Goal: Information Seeking & Learning: Learn about a topic

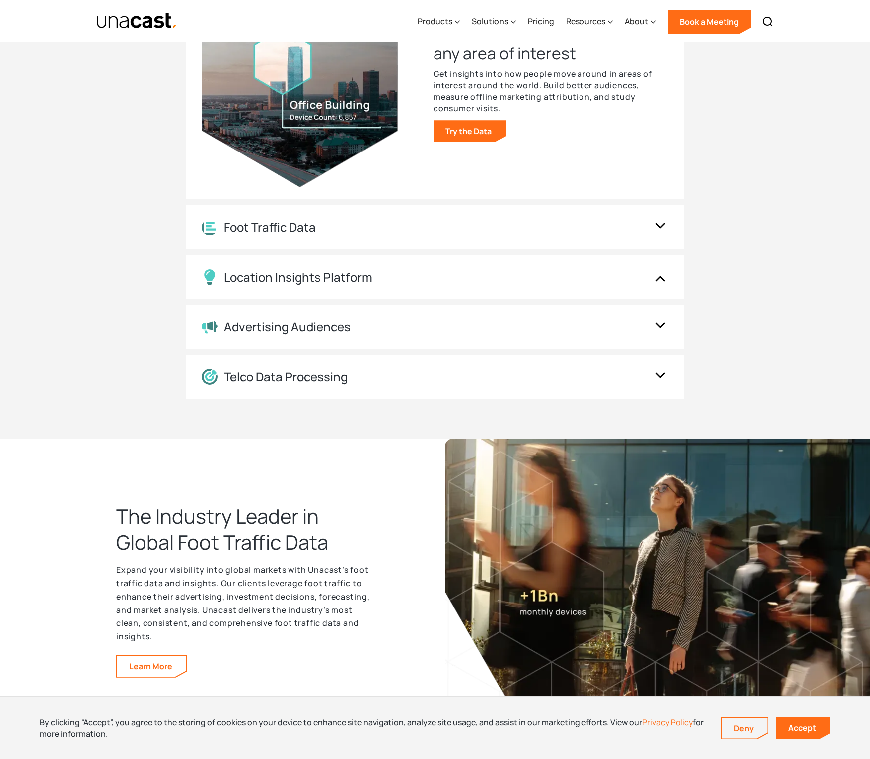
scroll to position [1092, 0]
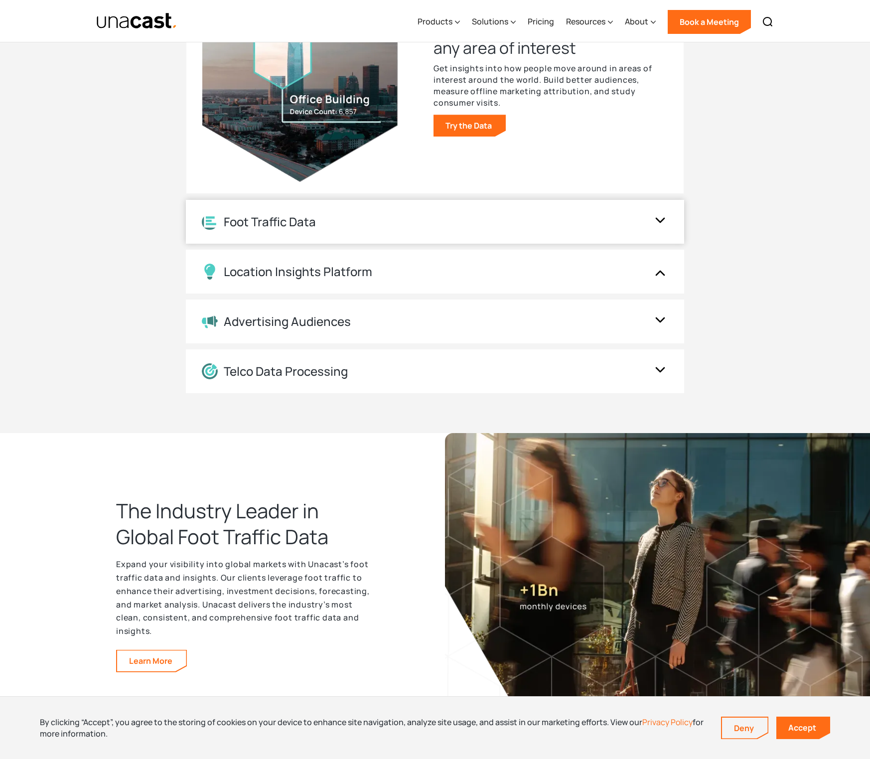
click at [308, 228] on div "Foot Traffic Data" at bounding box center [270, 222] width 92 height 14
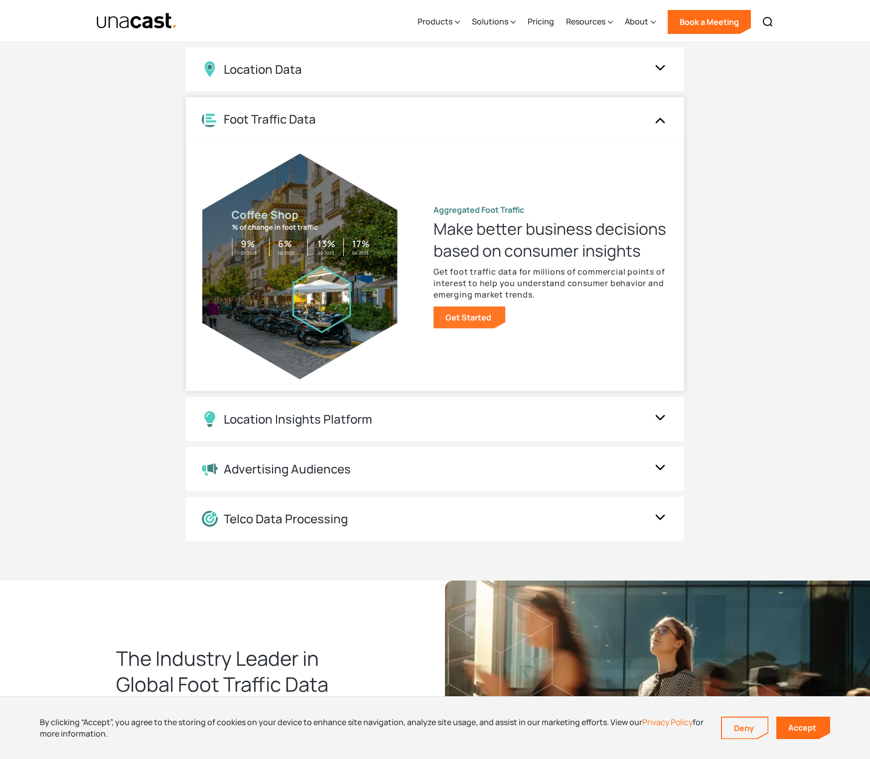
scroll to position [943, 0]
click at [459, 19] on icon at bounding box center [457, 22] width 5 height 10
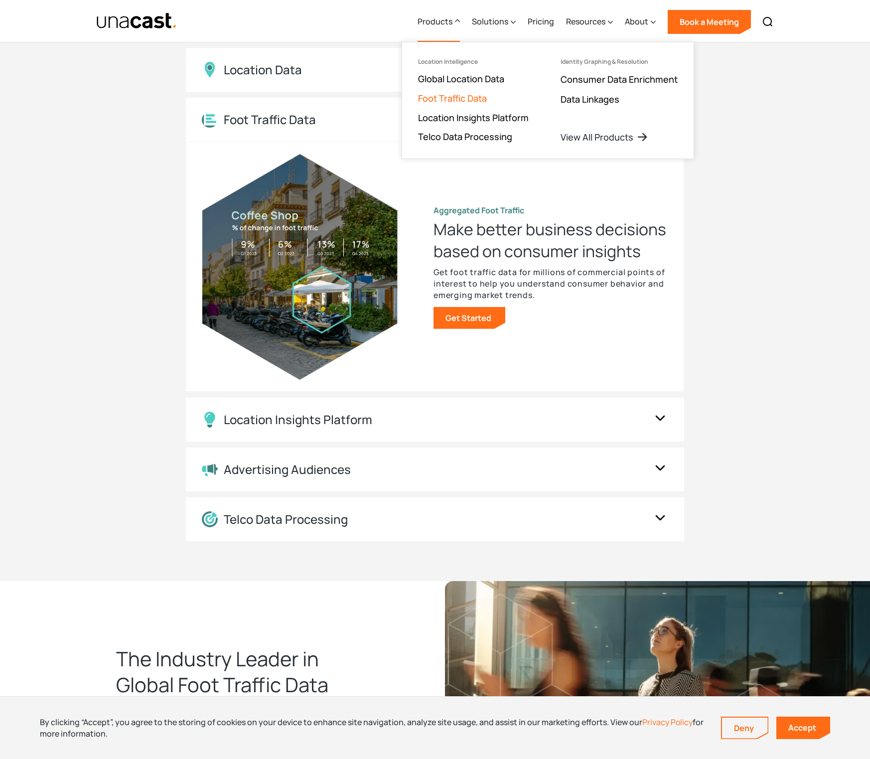
click at [450, 97] on link "Foot Traffic Data" at bounding box center [452, 98] width 69 height 12
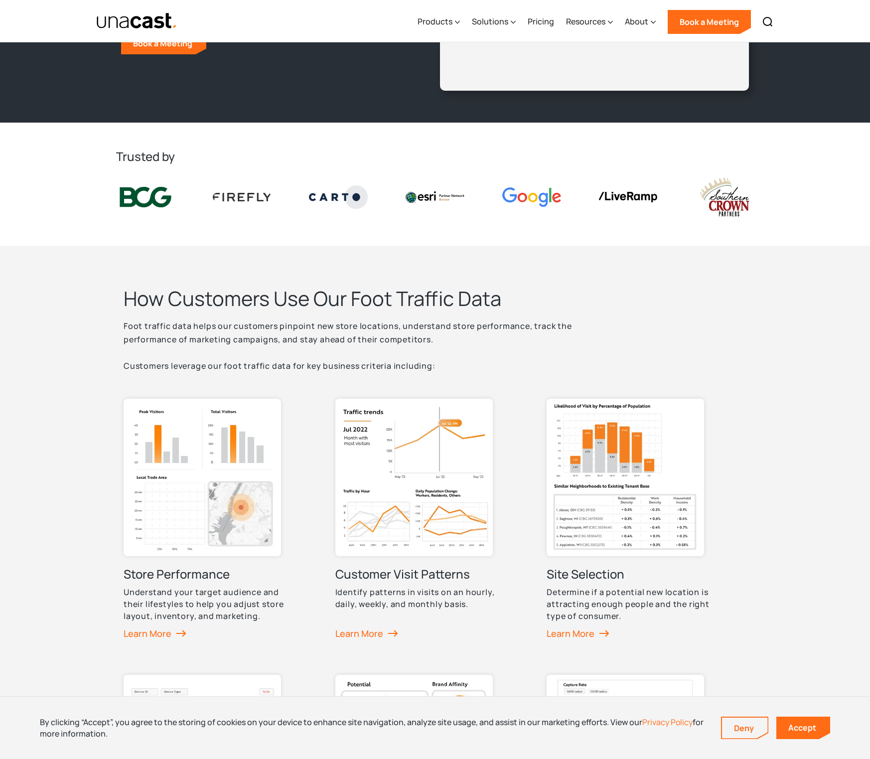
scroll to position [374, 0]
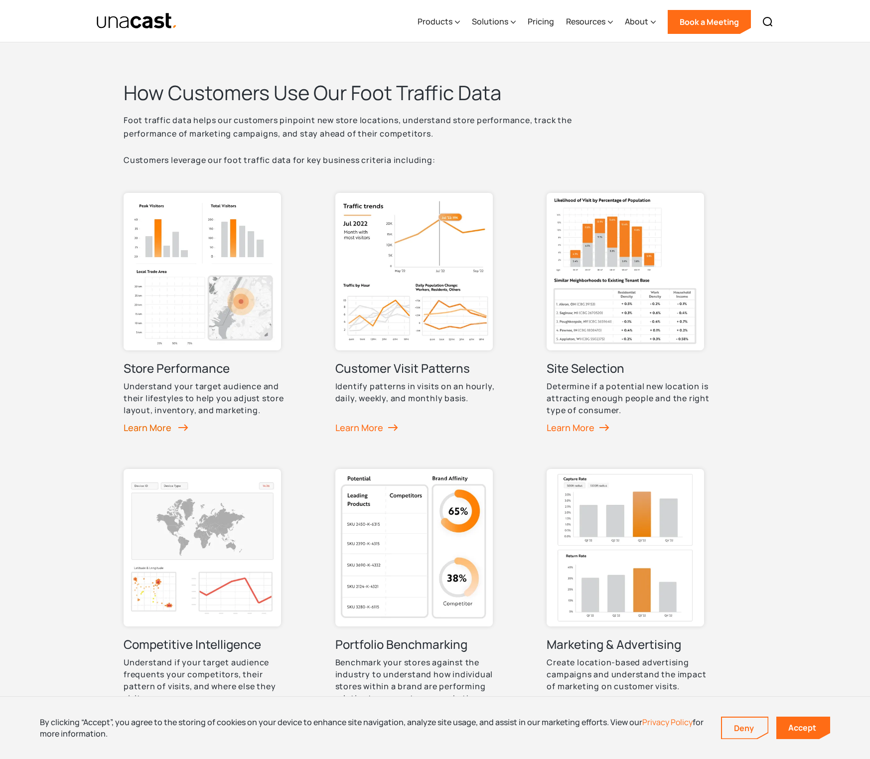
click at [162, 422] on div "Learn More" at bounding box center [156, 427] width 65 height 15
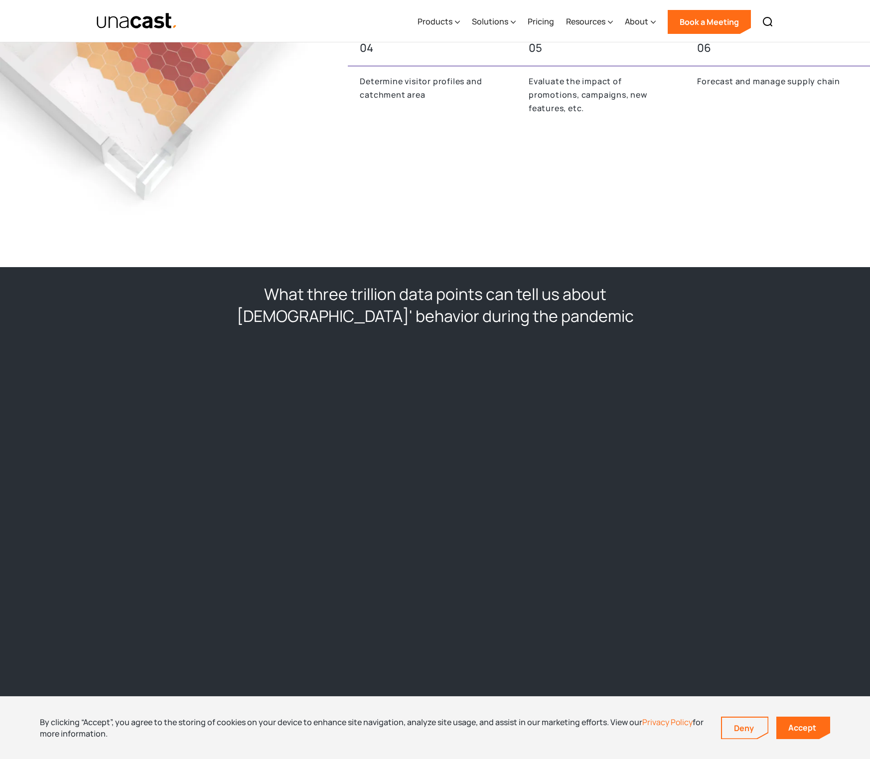
scroll to position [688, 0]
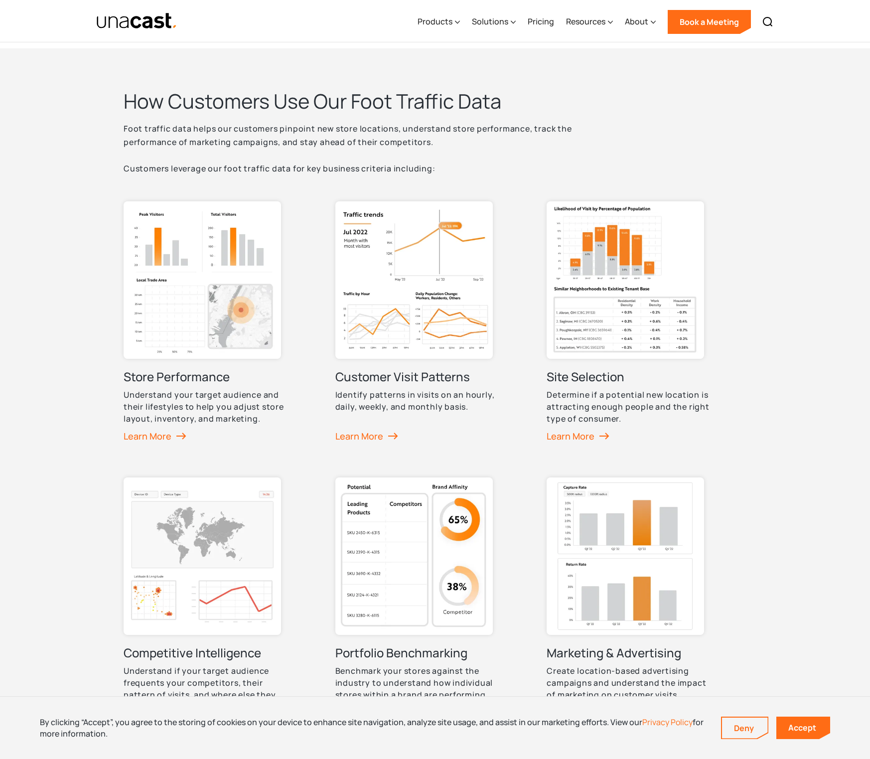
click at [652, 359] on div "Site Selection Determine if a potential new location is attracting enough peopl…" at bounding box center [629, 314] width 164 height 227
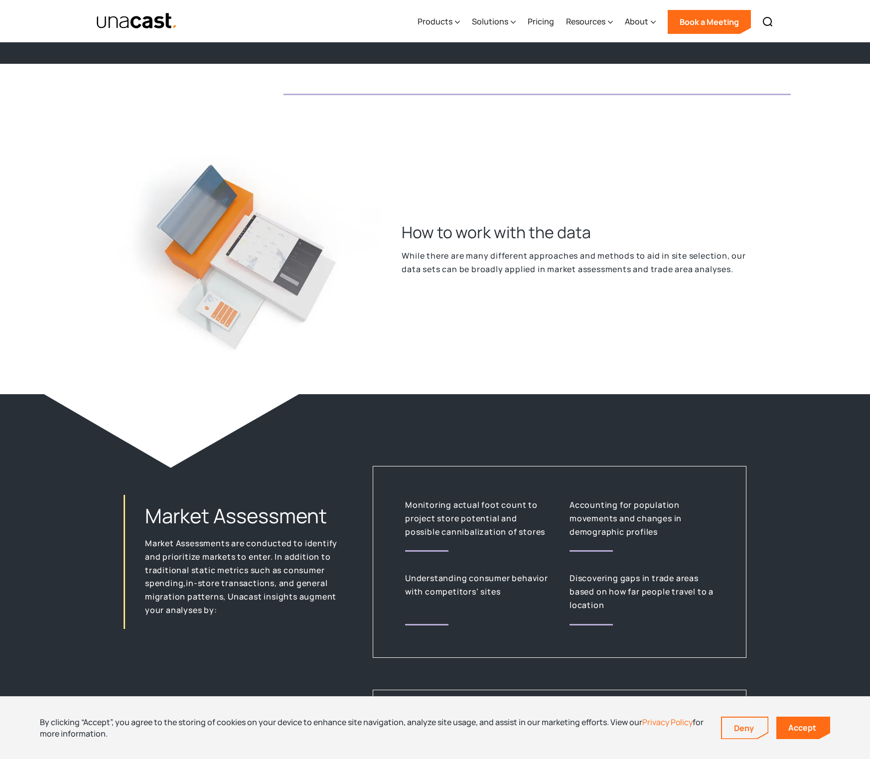
scroll to position [1291, 0]
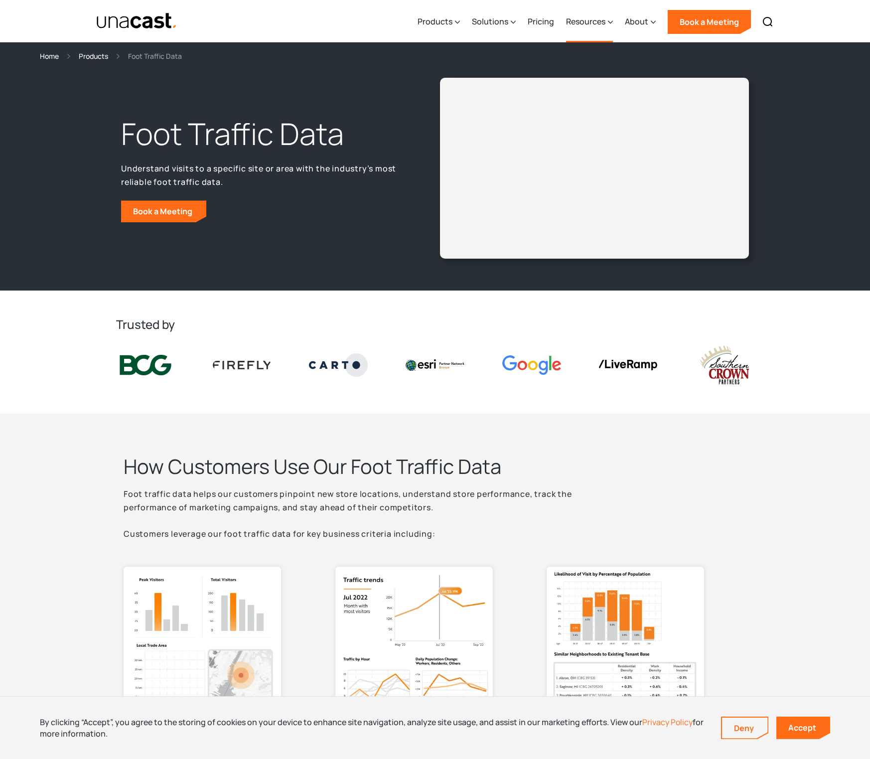
click at [584, 21] on div "Resources" at bounding box center [585, 21] width 39 height 12
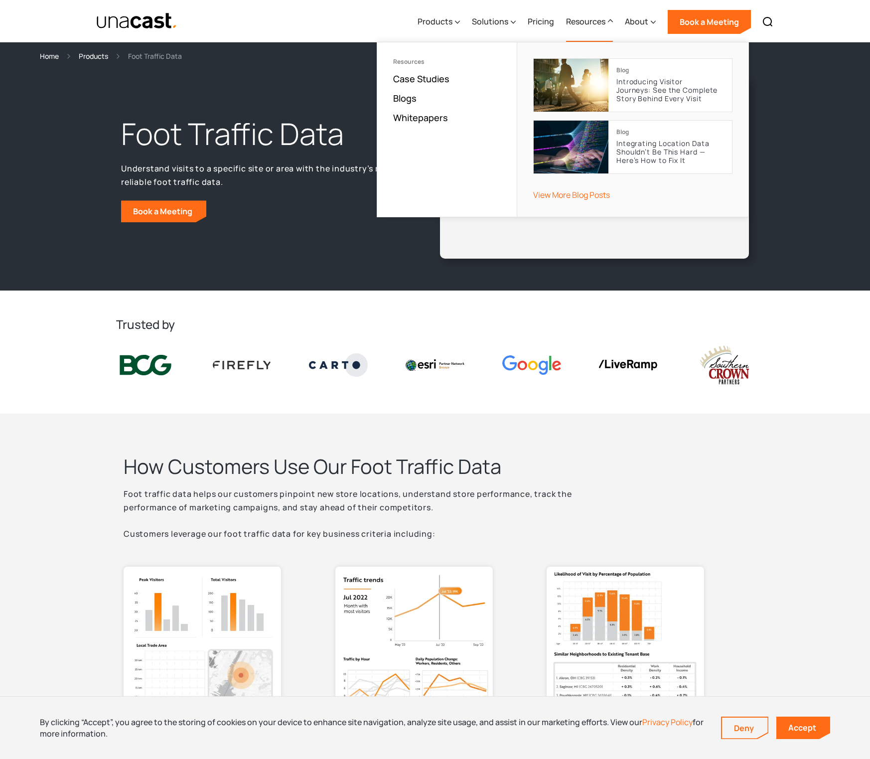
click at [260, 97] on div "Foot Traffic Data Understand visits to a specific site or area with the industr…" at bounding box center [435, 168] width 638 height 181
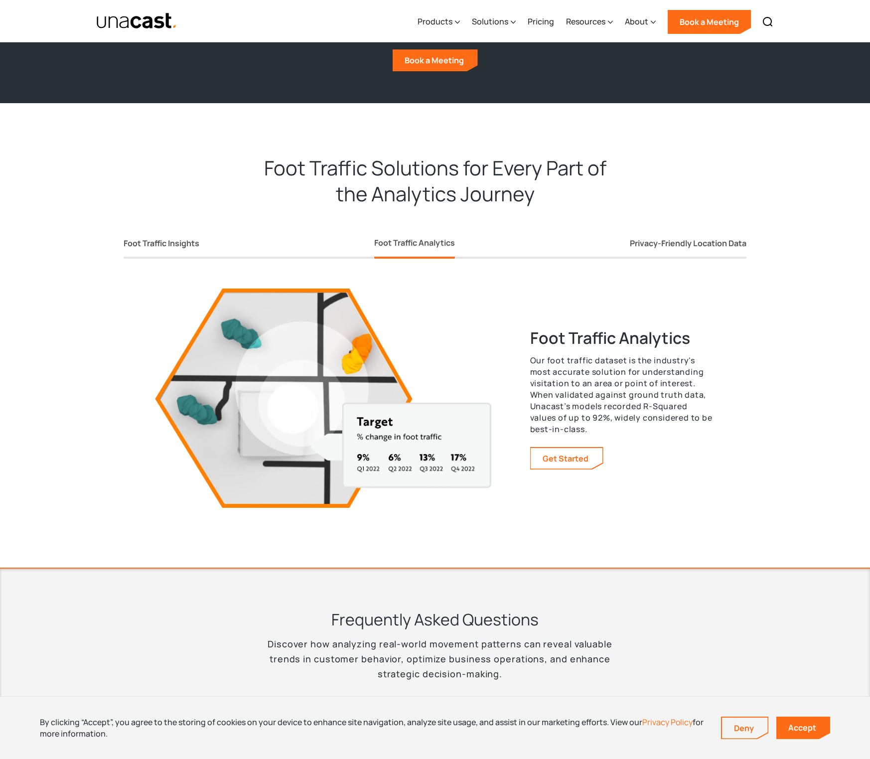
scroll to position [1633, 0]
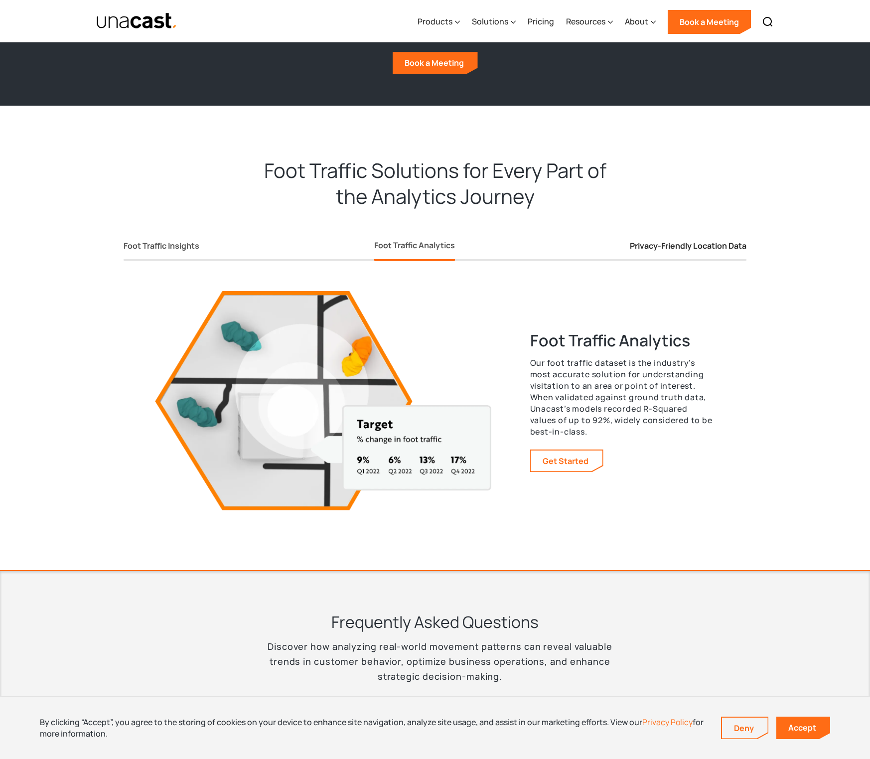
click at [711, 244] on div "Privacy-Friendly Location Data" at bounding box center [688, 246] width 117 height 10
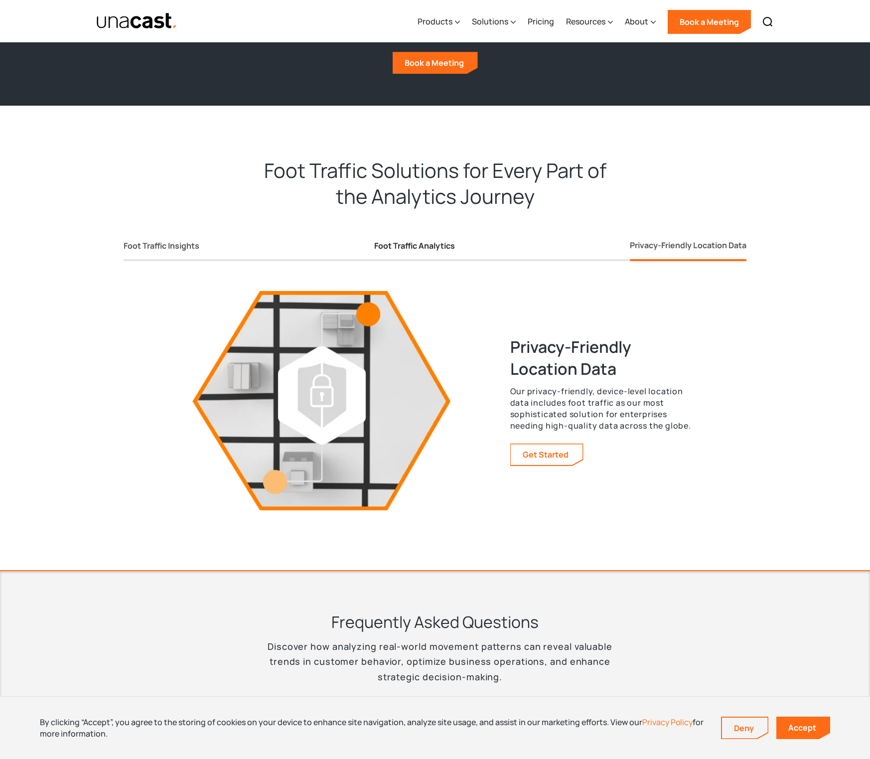
click at [425, 252] on link "Foot Traffic Analytics" at bounding box center [414, 248] width 81 height 26
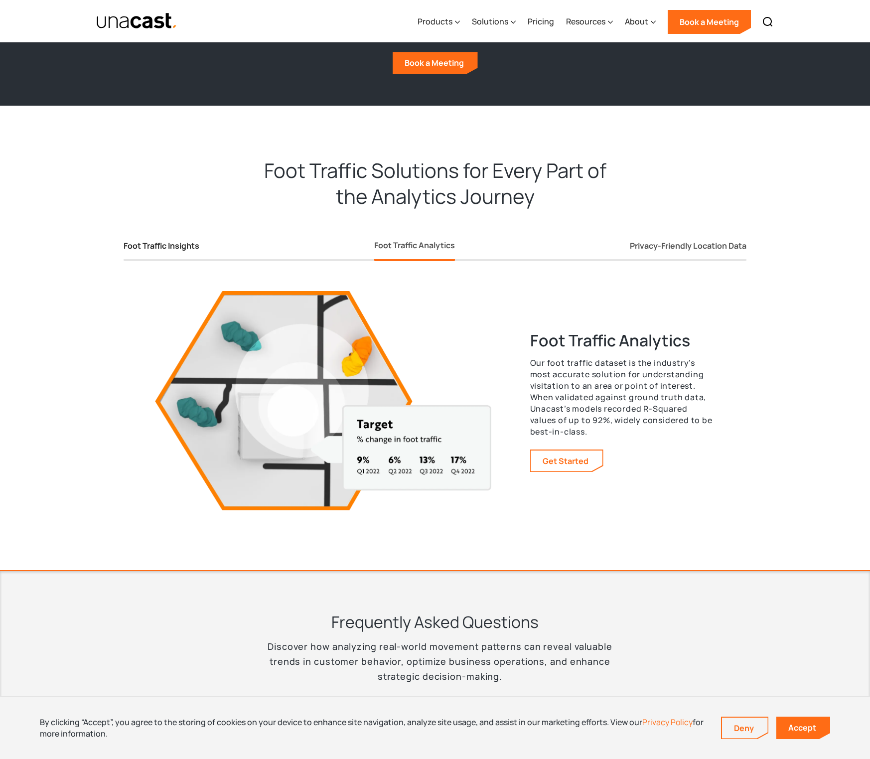
click at [172, 243] on div "Foot Traffic Insights" at bounding box center [162, 246] width 76 height 10
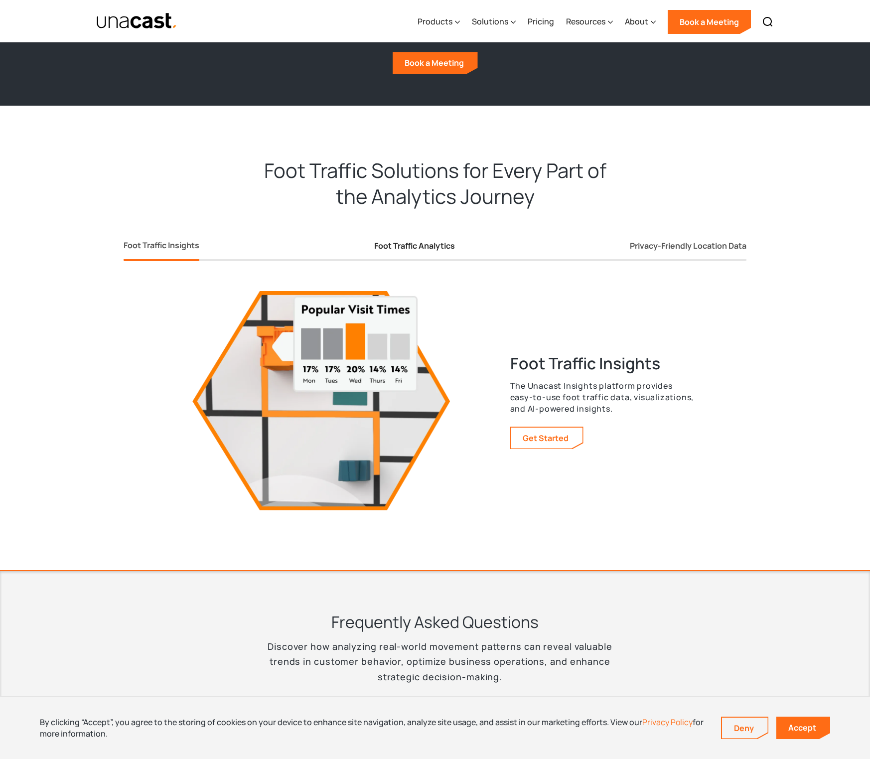
click at [403, 243] on div "Foot Traffic Analytics" at bounding box center [414, 246] width 81 height 10
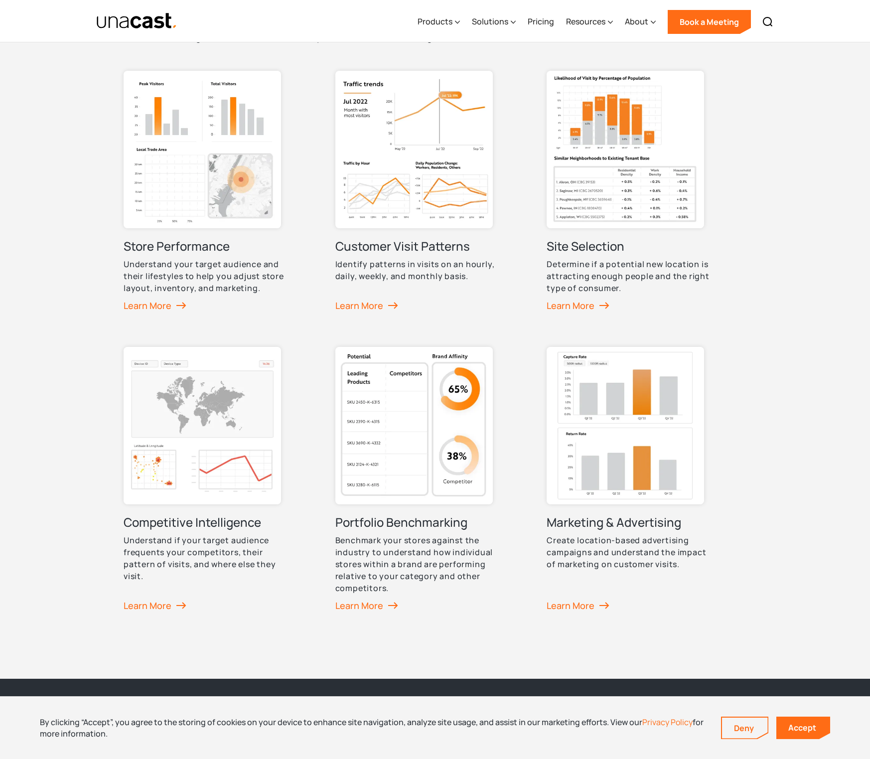
scroll to position [496, 0]
